Goal: Information Seeking & Learning: Learn about a topic

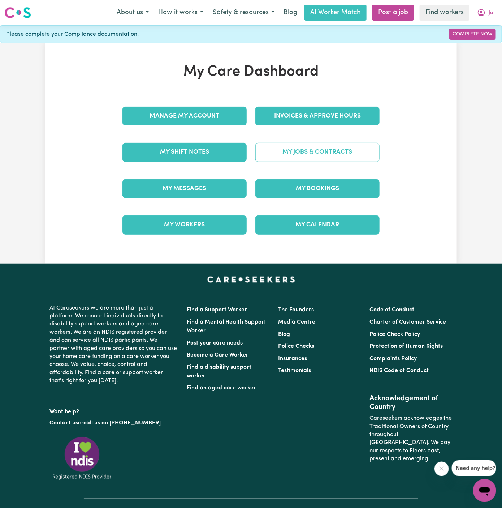
click at [335, 157] on link "My Jobs & Contracts" at bounding box center [317, 152] width 124 height 19
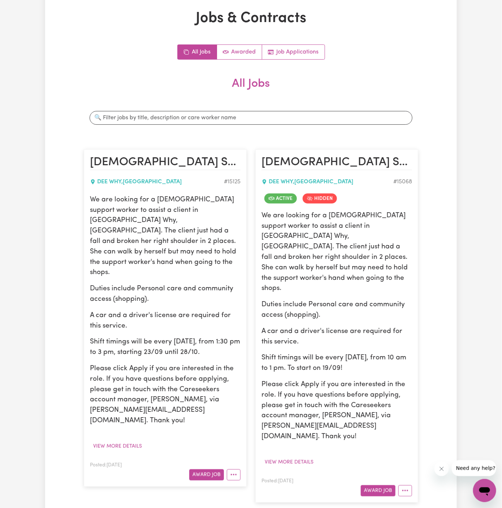
scroll to position [40, 0]
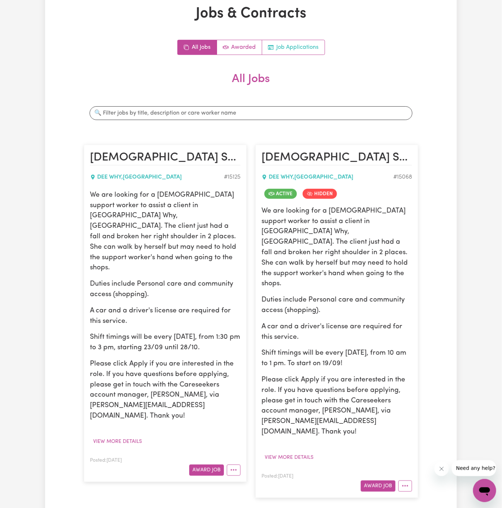
click at [312, 52] on link "Job Applications" at bounding box center [293, 47] width 63 height 14
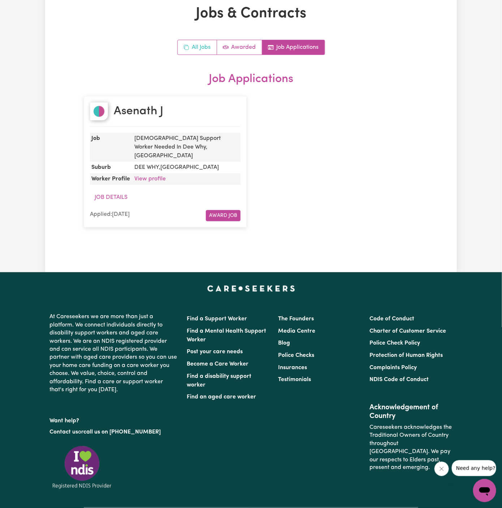
click at [199, 45] on link "All Jobs" at bounding box center [197, 47] width 39 height 14
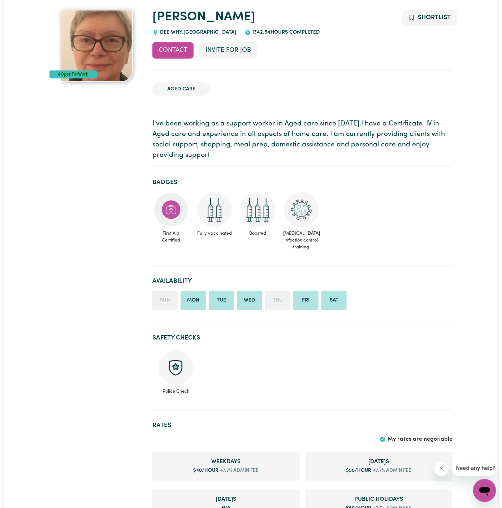
scroll to position [24, 0]
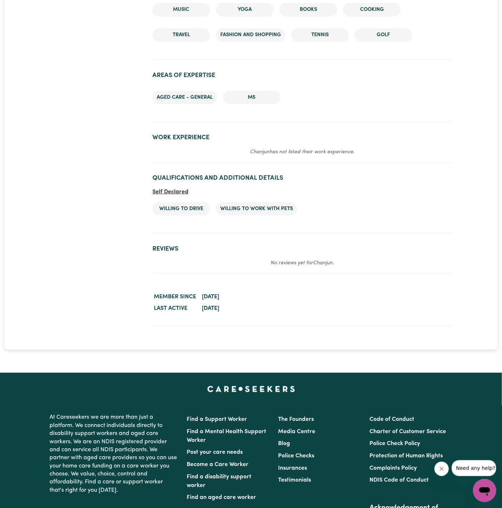
scroll to position [975, 0]
